Goal: Task Accomplishment & Management: Use online tool/utility

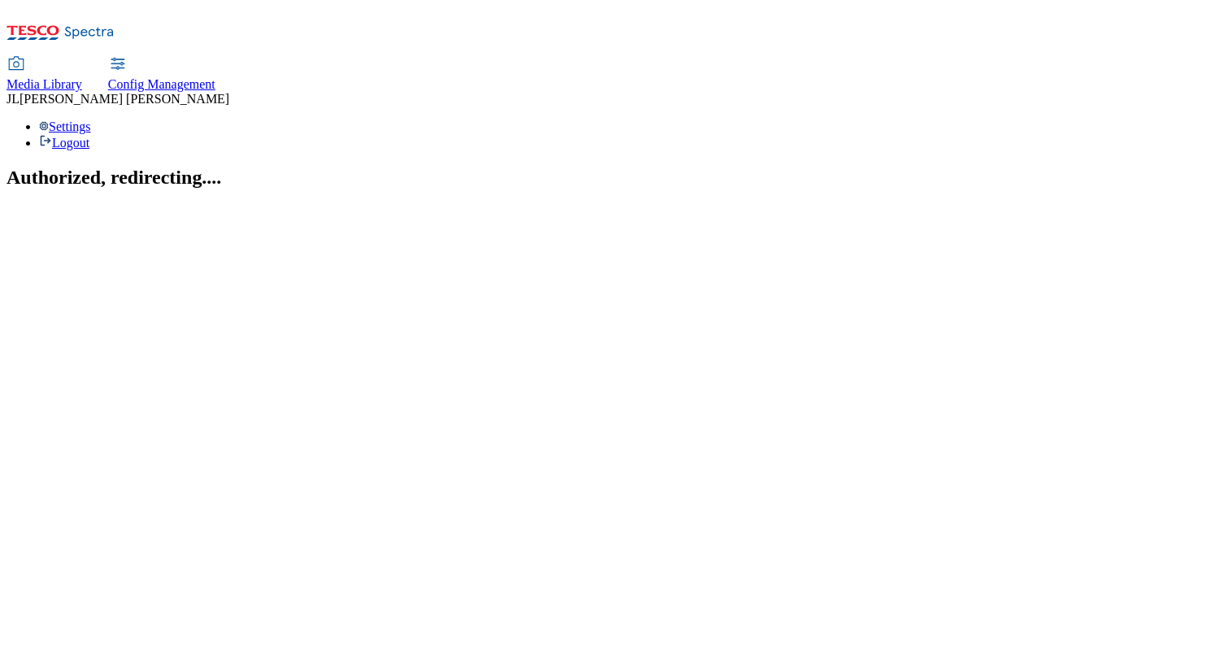
click at [215, 77] on span "Config Management" at bounding box center [161, 84] width 107 height 14
select select "uk"
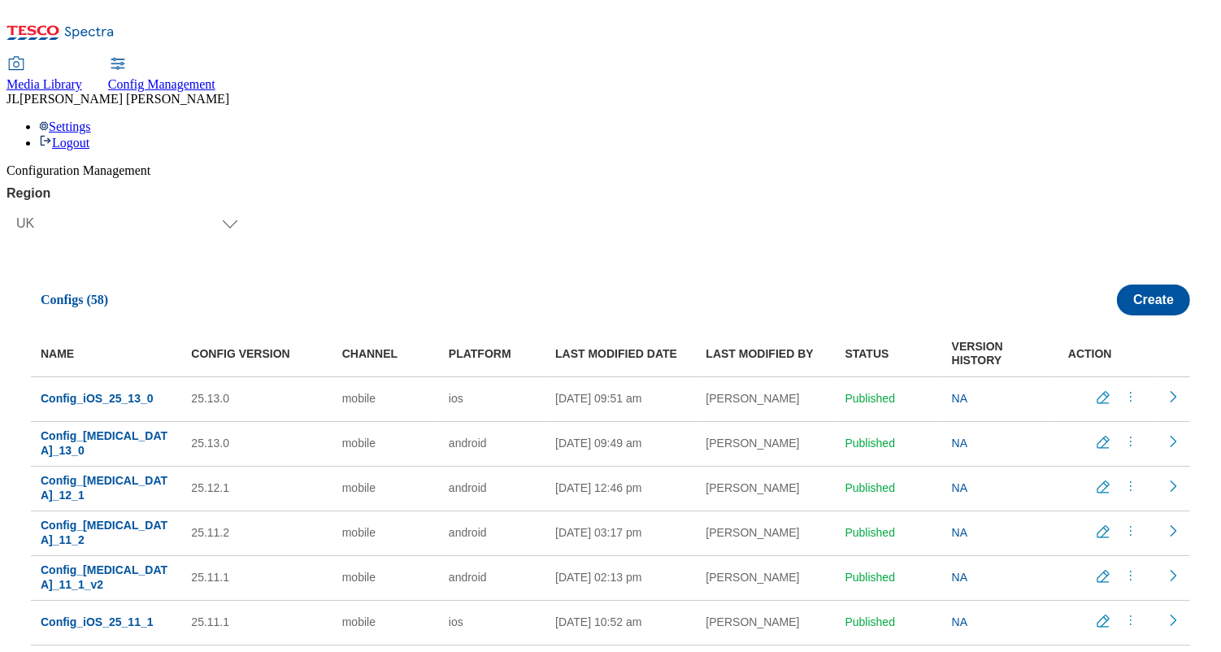
click at [309, 186] on div "Region Select Region UK CZ IE SK HU UK Configs (58) Create NAME CONFIG VERSION …" at bounding box center [611, 457] width 1208 height 543
